Goal: Information Seeking & Learning: Learn about a topic

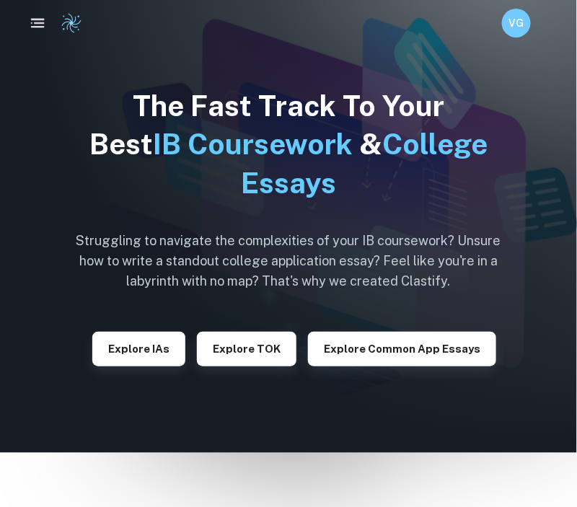
click at [32, 22] on icon "button" at bounding box center [38, 23] width 18 height 18
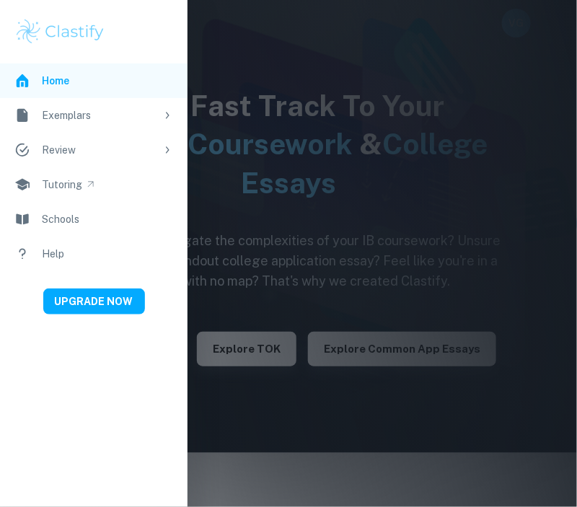
click at [77, 117] on div "Exemplars" at bounding box center [99, 116] width 114 height 16
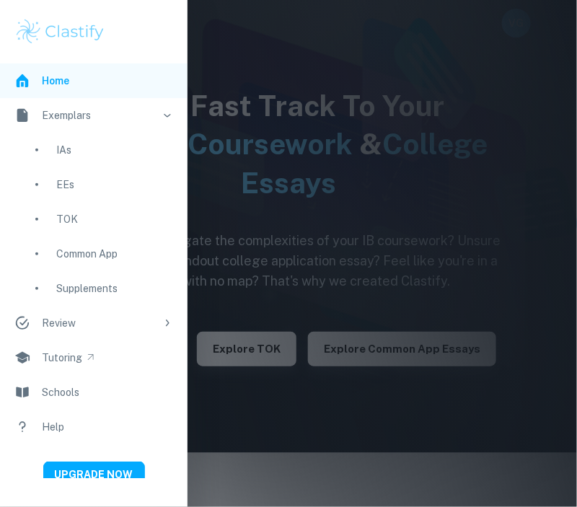
click at [69, 184] on div "EEs" at bounding box center [114, 185] width 117 height 16
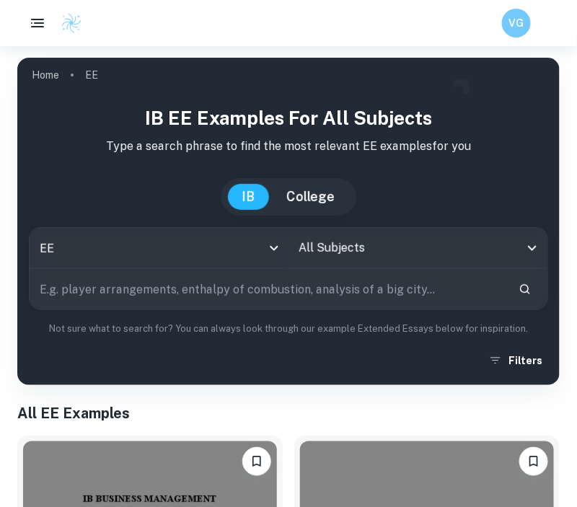
click at [274, 290] on input "text" at bounding box center [269, 289] width 478 height 40
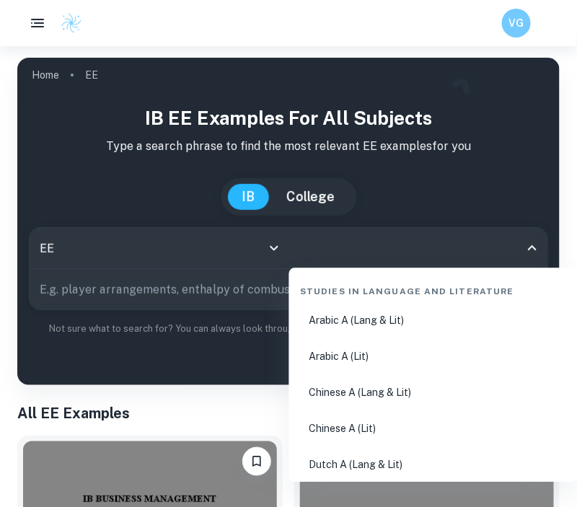
click at [361, 253] on input "All Subjects" at bounding box center [407, 248] width 224 height 27
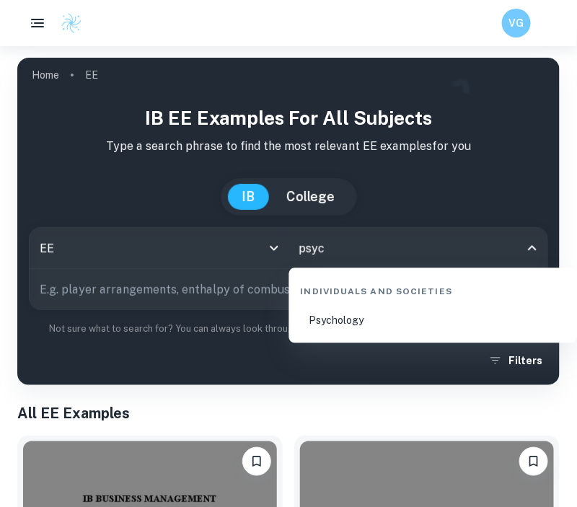
click at [395, 315] on li "Psychology" at bounding box center [433, 321] width 277 height 33
type input "Psychology"
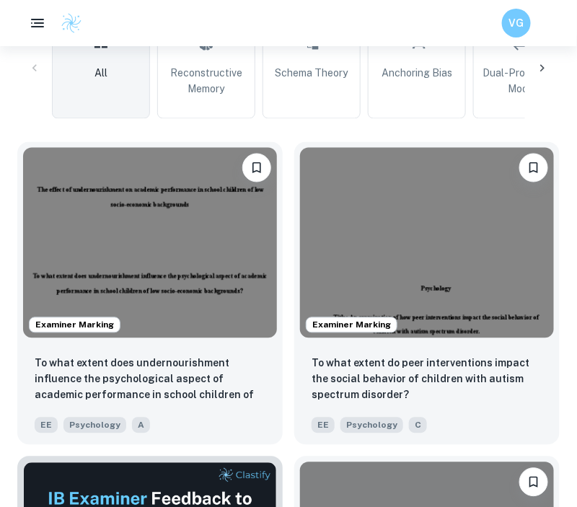
scroll to position [442, 0]
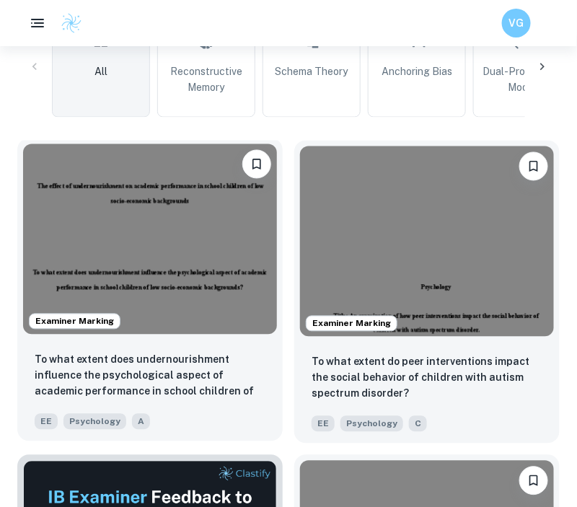
click at [157, 302] on img at bounding box center [150, 239] width 254 height 191
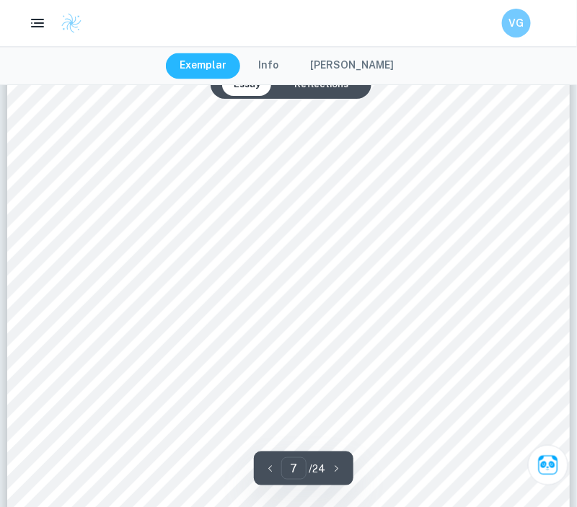
scroll to position [5055, 0]
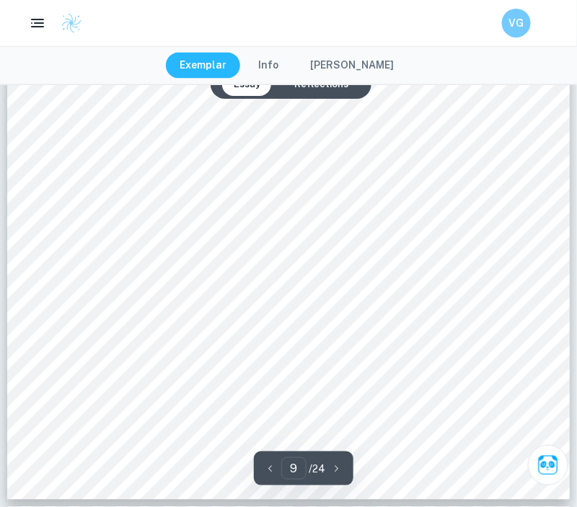
type input "10"
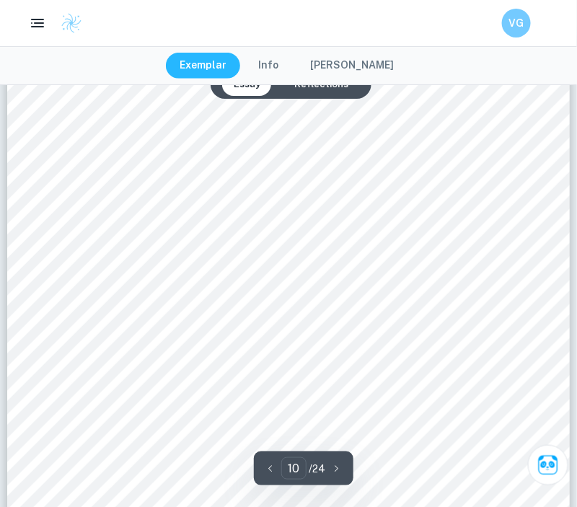
scroll to position [7863, 0]
